Goal: Task Accomplishment & Management: Manage account settings

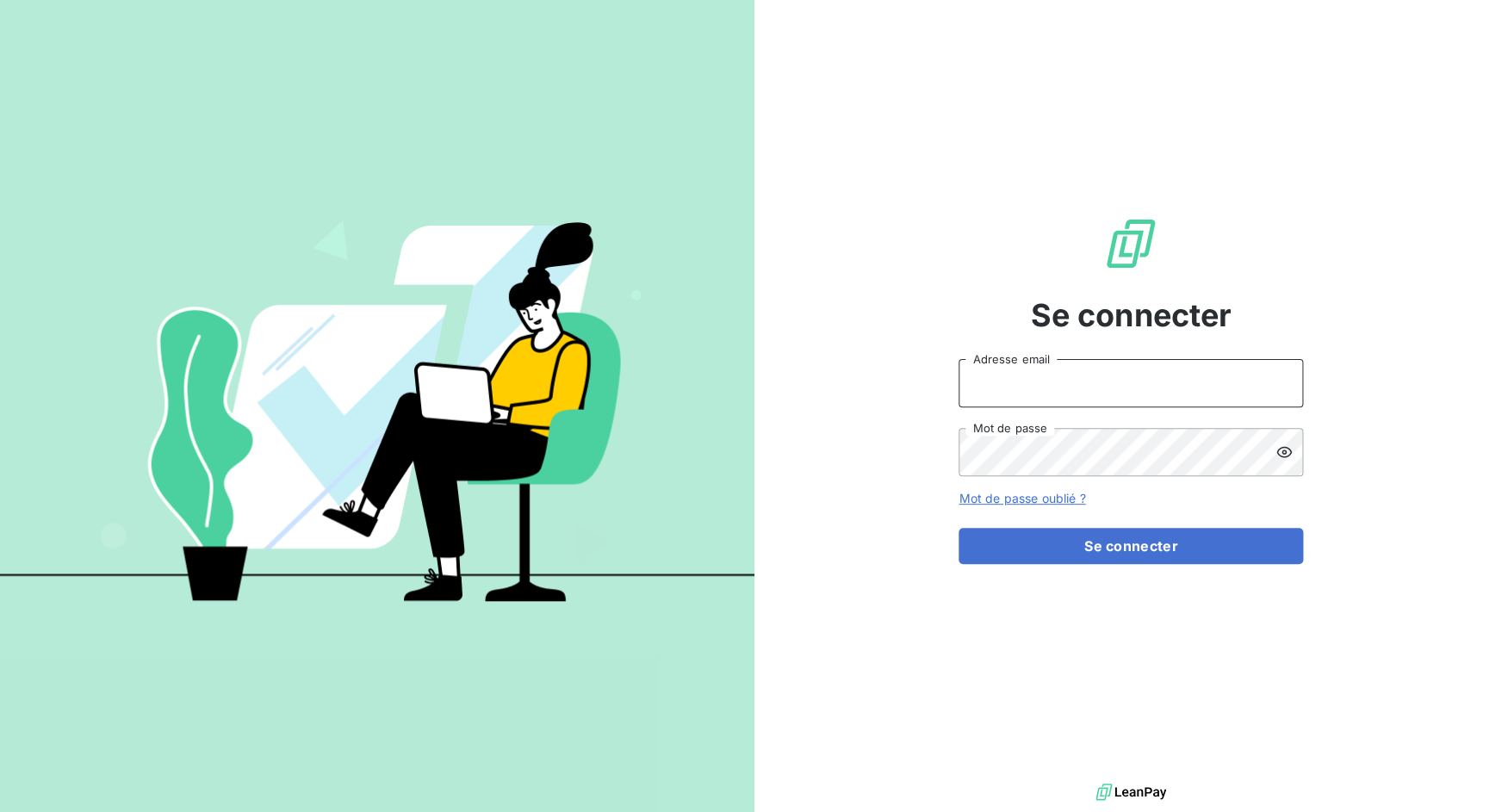
click at [1062, 376] on input "Adresse email" at bounding box center [1131, 383] width 344 height 48
drag, startPoint x: 1021, startPoint y: 390, endPoint x: 1075, endPoint y: 391, distance: 54.0
click at [1075, 391] on input "admin@3dcelo" at bounding box center [1131, 383] width 344 height 48
type input "admin@sonatelfixe"
click at [959, 528] on button "Se connecter" at bounding box center [1131, 546] width 344 height 36
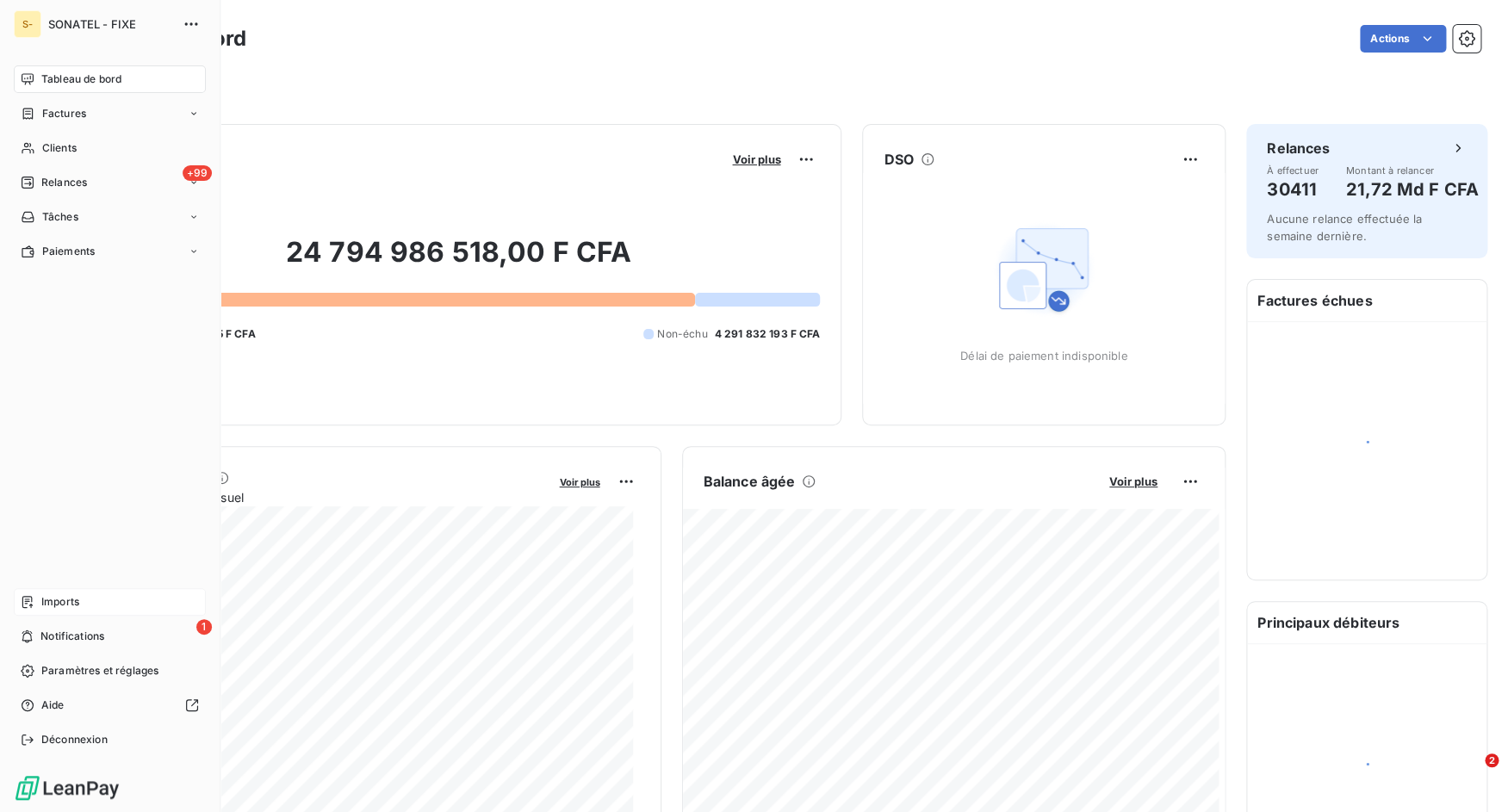
click at [42, 598] on span "Imports" at bounding box center [60, 602] width 38 height 15
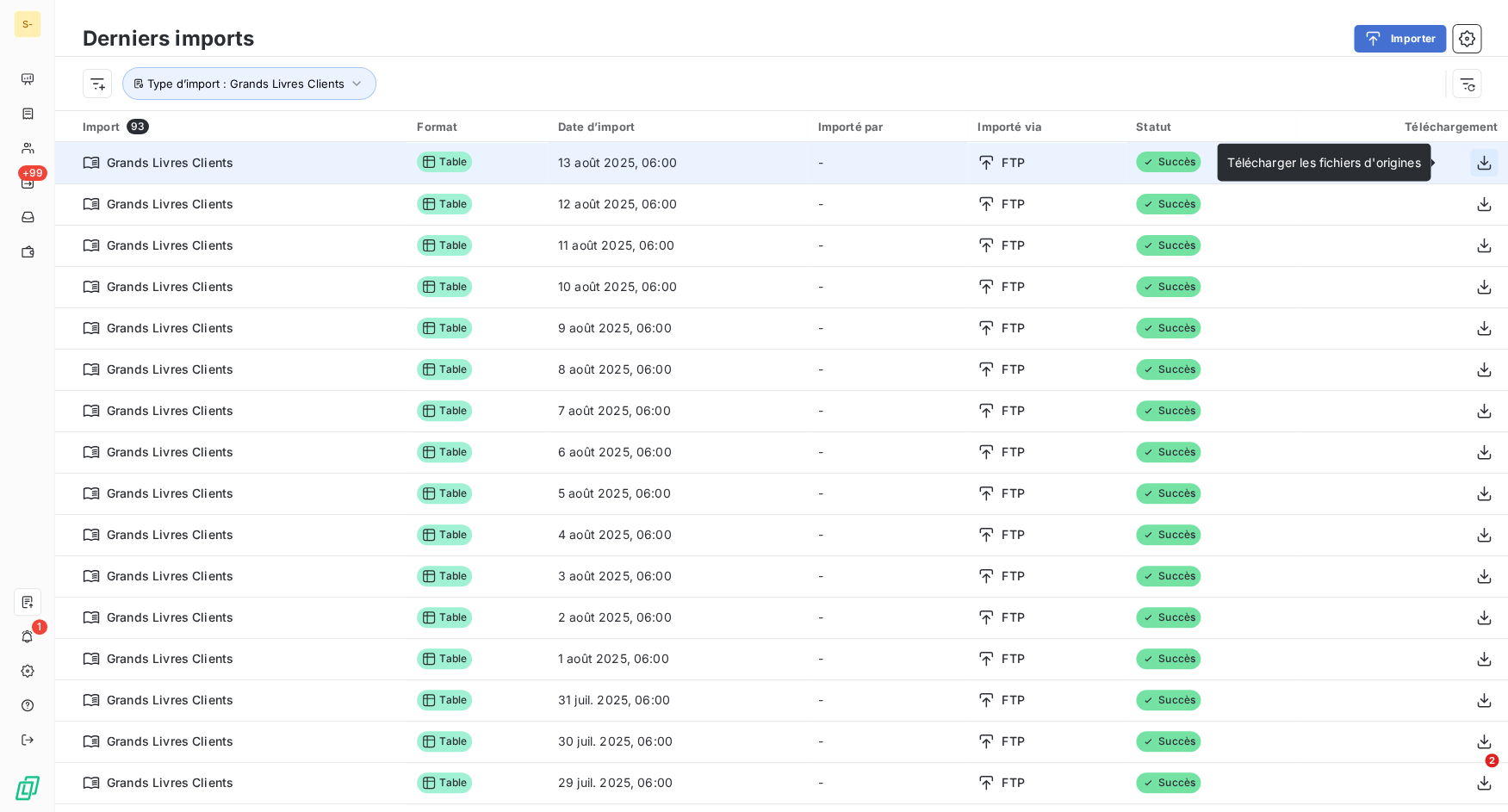
click at [1477, 164] on icon "button" at bounding box center [1484, 162] width 13 height 14
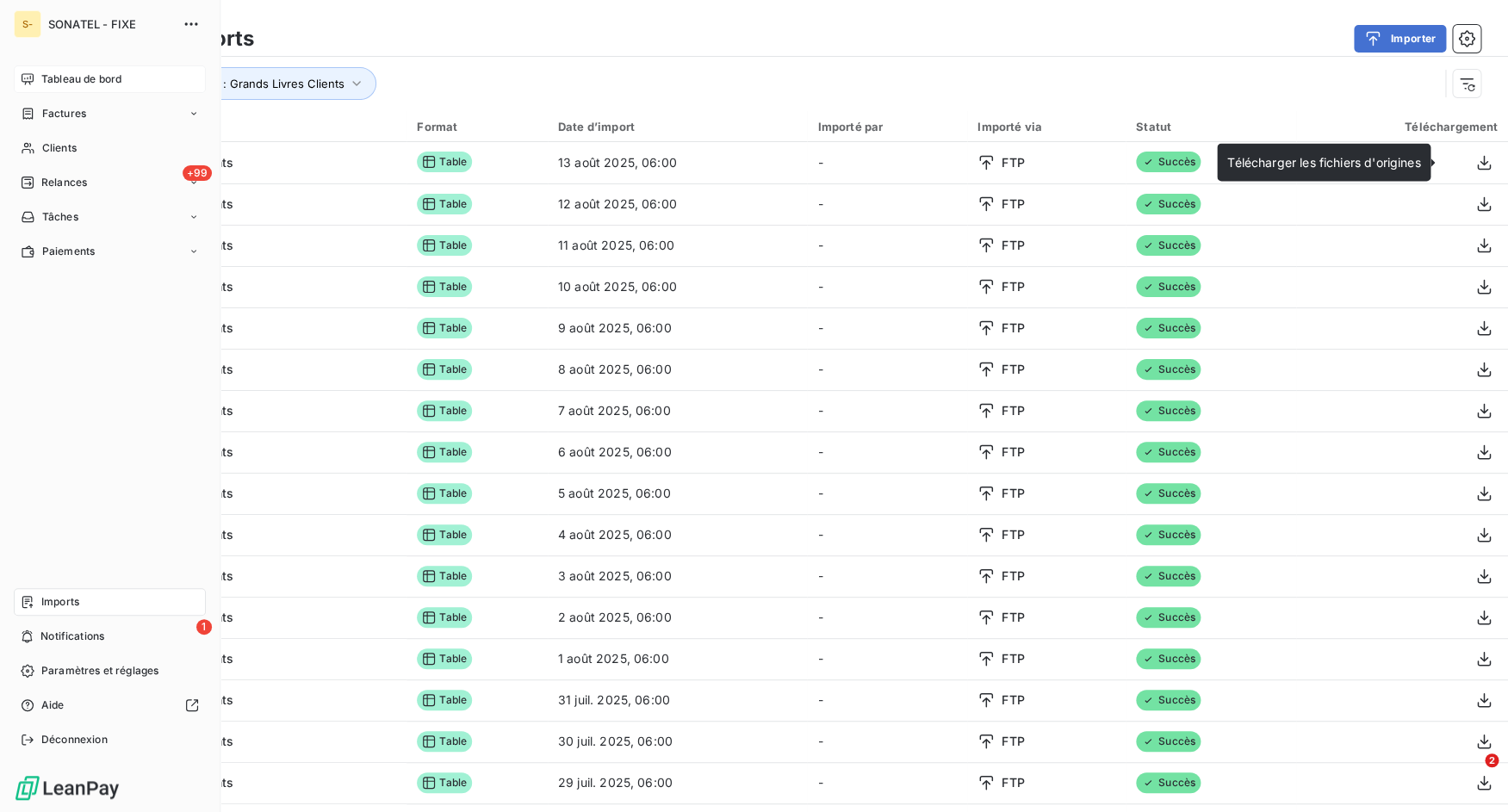
click at [27, 75] on icon at bounding box center [28, 79] width 12 height 11
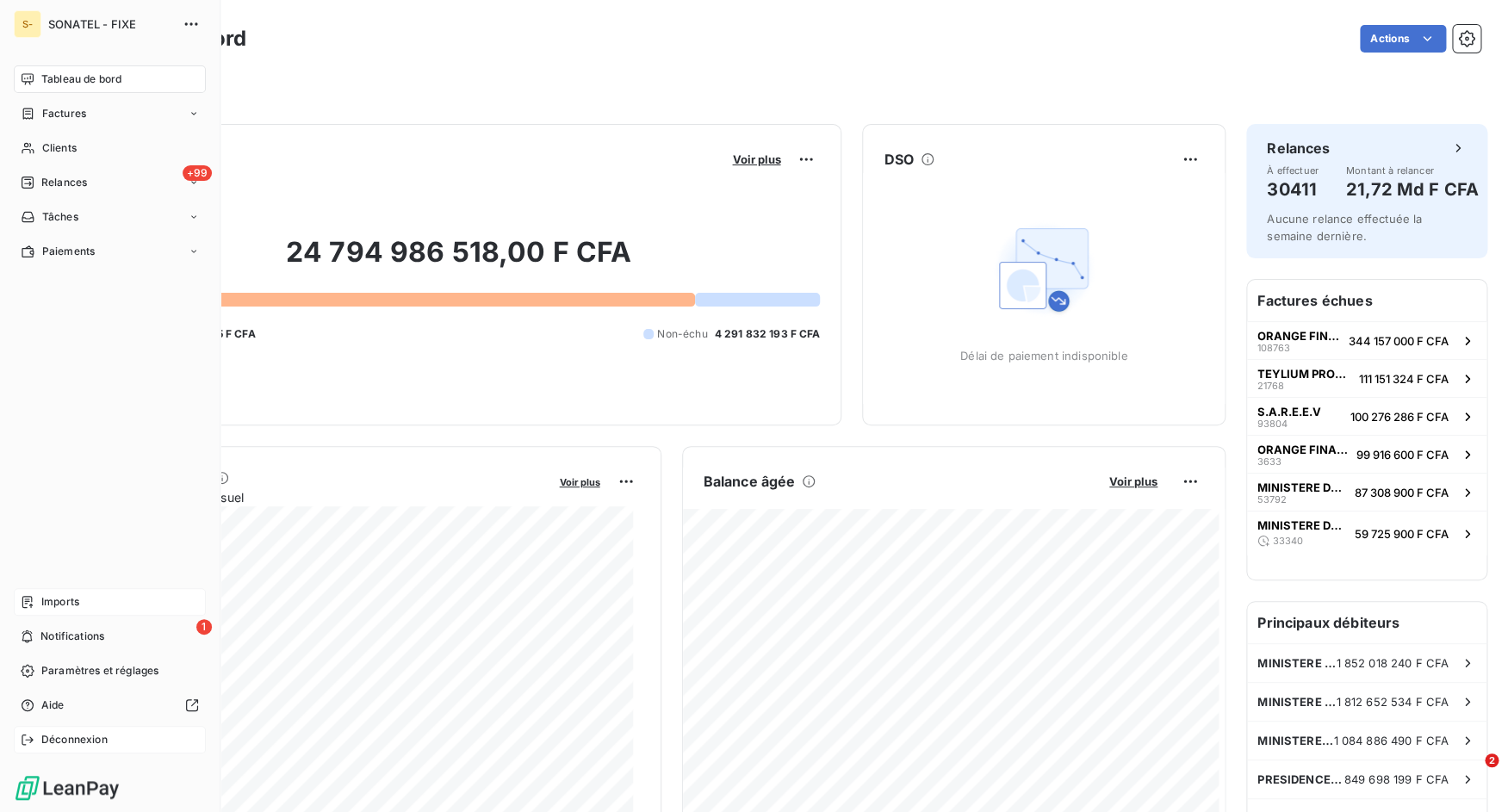
click at [46, 747] on div "Déconnexion" at bounding box center [109, 739] width 192 height 28
